Goal: Check status: Check status

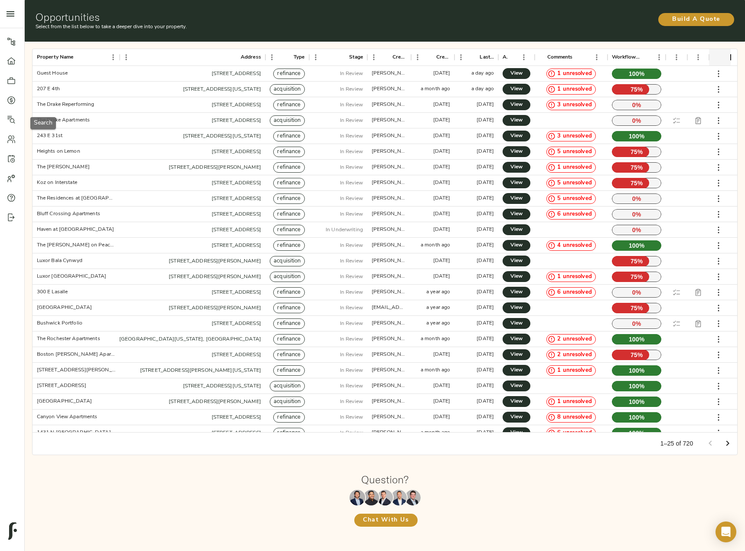
click at [10, 120] on icon at bounding box center [11, 119] width 9 height 9
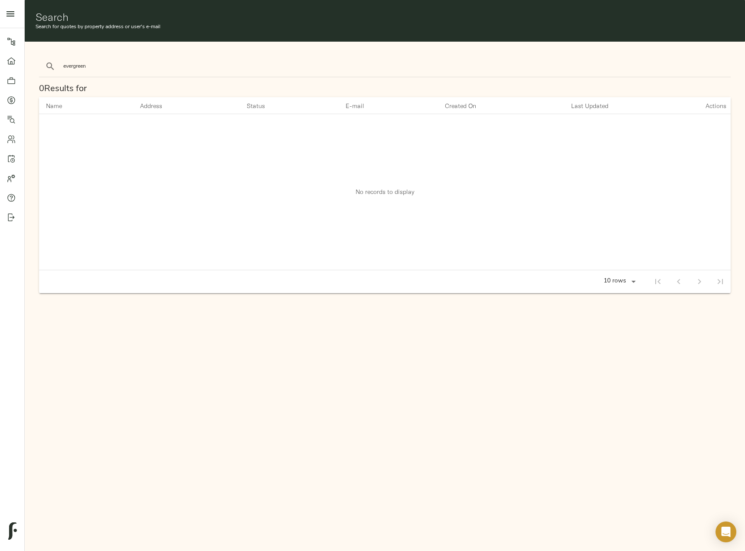
type input "evergreen"
click at [41, 57] on button "search" at bounding box center [50, 66] width 19 height 19
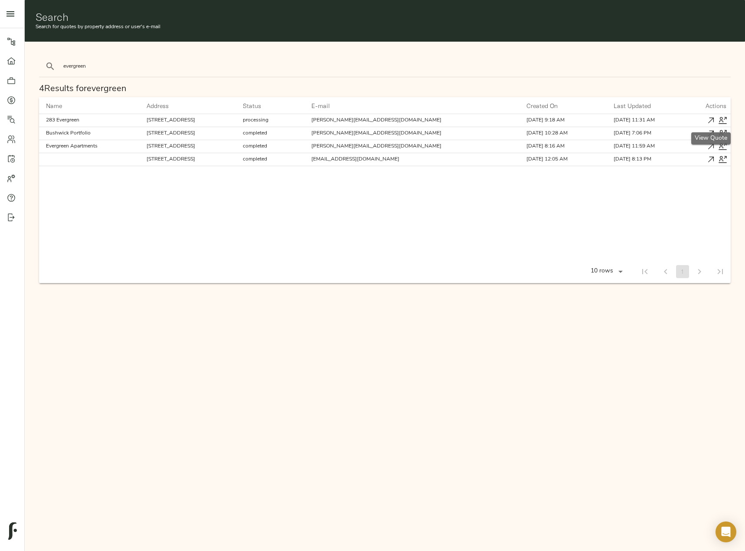
click at [713, 120] on icon "button" at bounding box center [710, 120] width 9 height 9
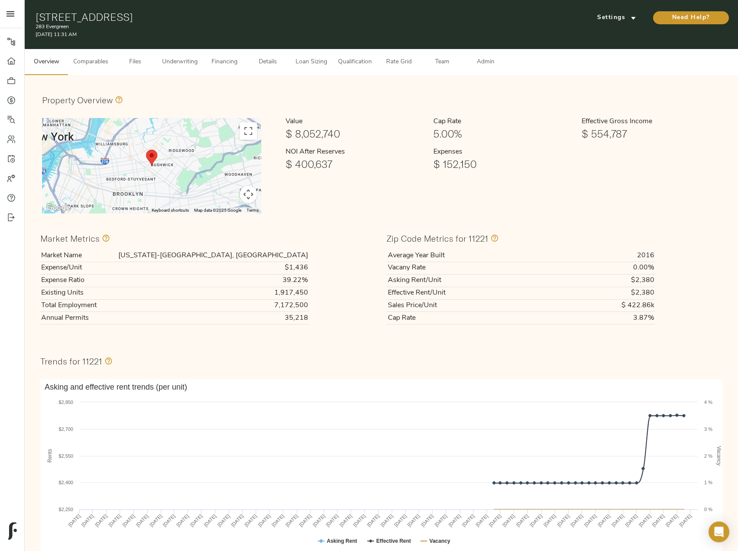
click at [179, 67] on span "Underwriting" at bounding box center [180, 62] width 36 height 11
